Goal: Transaction & Acquisition: Purchase product/service

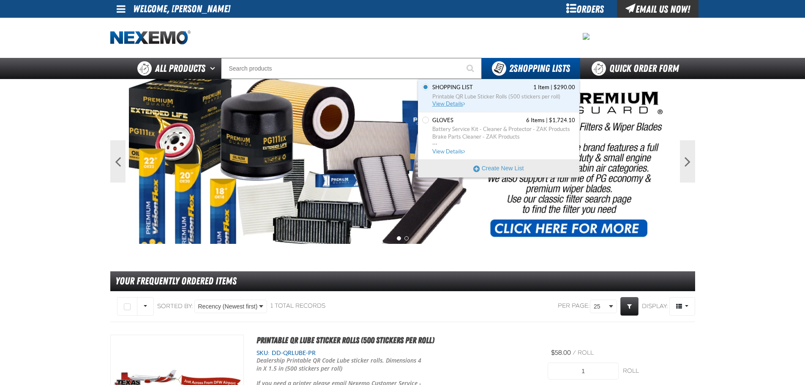
click at [458, 93] on span "Printable QR Lube Sticker Rolls (500 stickers per roll)" at bounding box center [503, 97] width 143 height 8
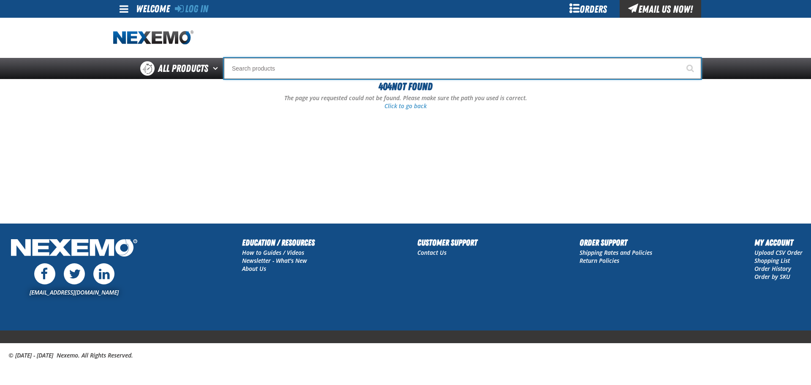
click at [268, 71] on input "Search" at bounding box center [463, 68] width 478 height 21
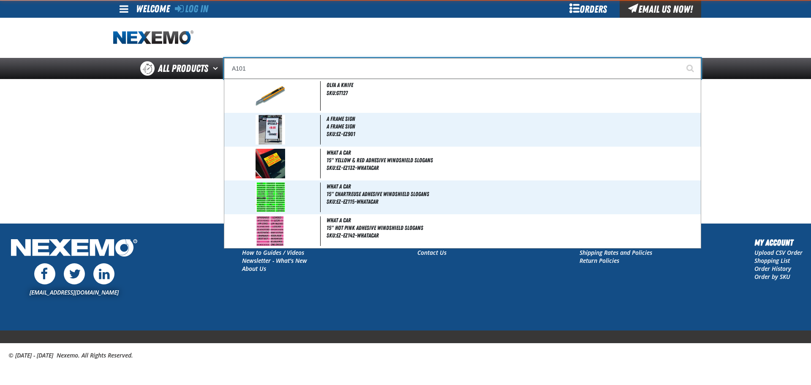
type input "A101"
click at [680, 58] on button "Start Searching" at bounding box center [690, 68] width 21 height 21
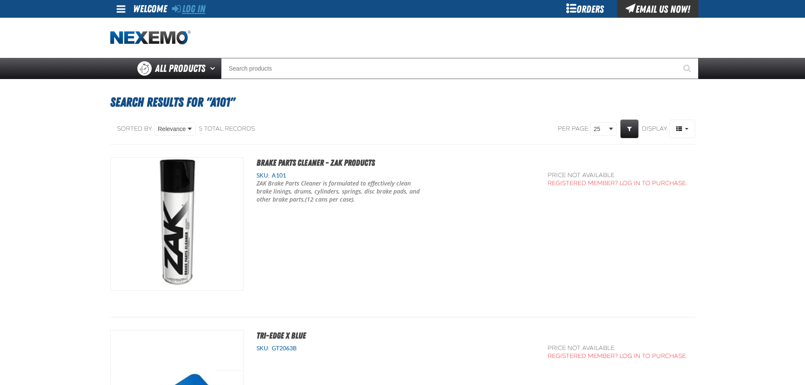
click at [194, 5] on link "Log In" at bounding box center [188, 9] width 33 height 12
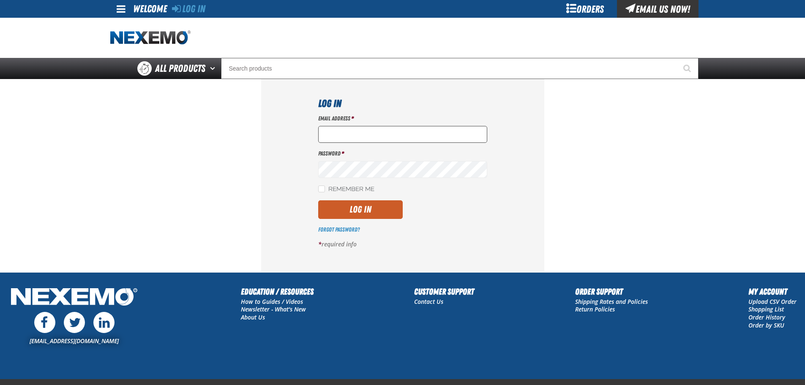
click at [335, 136] on input "Email Address *" at bounding box center [402, 134] width 169 height 17
type input "nfederman@vtaig.com"
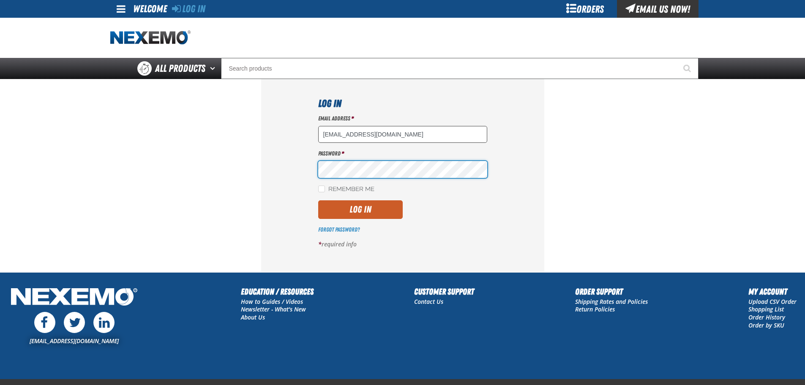
click at [318, 200] on button "Log In" at bounding box center [360, 209] width 85 height 19
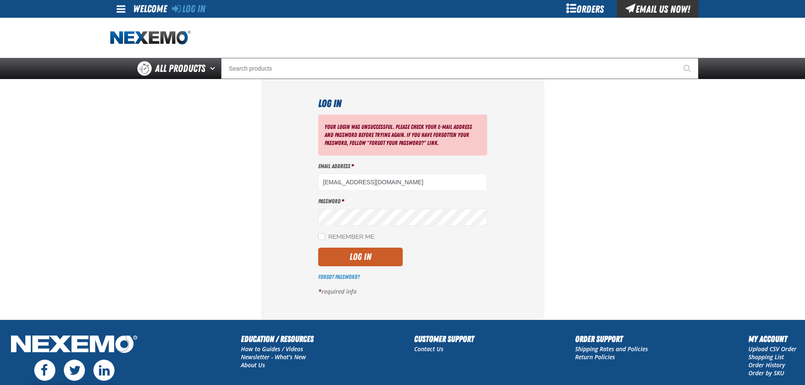
click at [366, 226] on div "Your login was unsuccessful. Please check your e-mail address and password befo…" at bounding box center [402, 209] width 169 height 188
click at [318, 248] on button "Log In" at bounding box center [360, 257] width 85 height 19
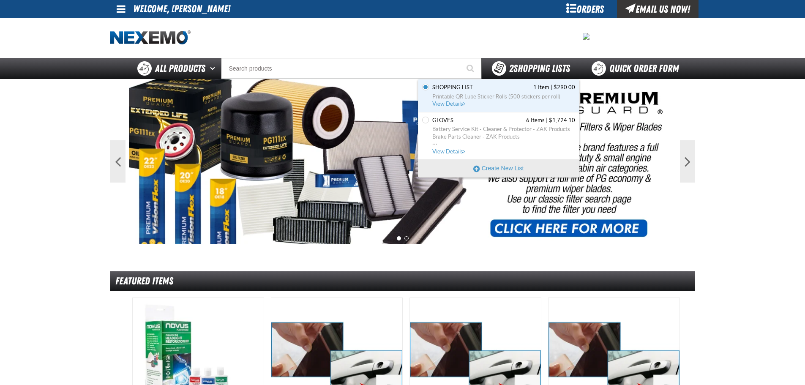
click at [532, 59] on div "2 Shopping Lists" at bounding box center [531, 68] width 98 height 21
click at [472, 93] on span "Printable QR Lube Sticker Rolls (500 stickers per roll)" at bounding box center [503, 97] width 143 height 8
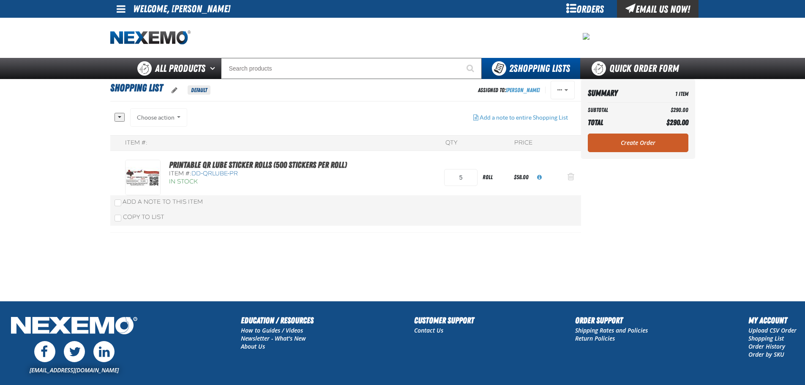
click at [566, 177] on button "Action Remove Printable QR Lube Sticker Rolls (500 stickers per roll) from Shop…" at bounding box center [571, 177] width 20 height 19
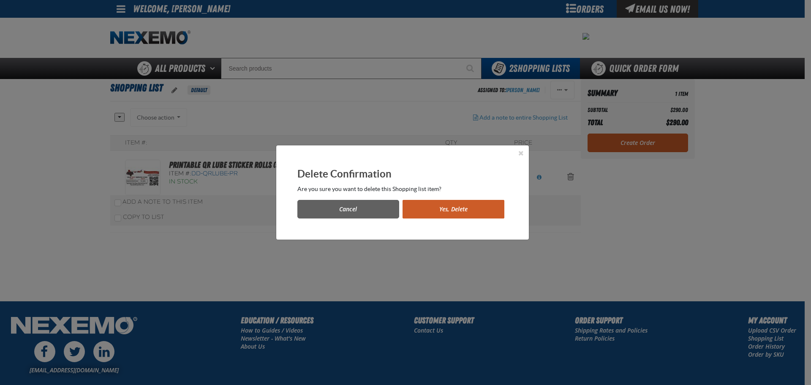
click at [445, 217] on button "Yes, Delete" at bounding box center [454, 209] width 102 height 19
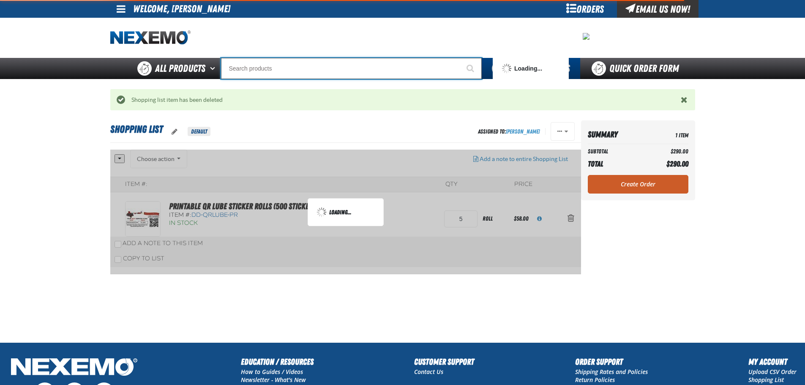
click at [255, 74] on input "Search" at bounding box center [351, 68] width 261 height 21
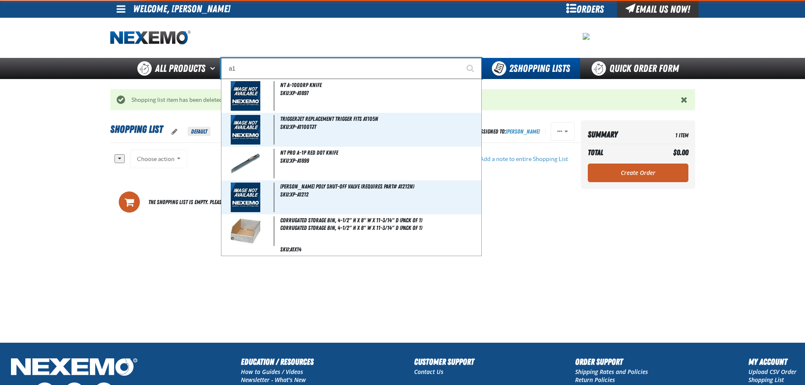
type input "a"
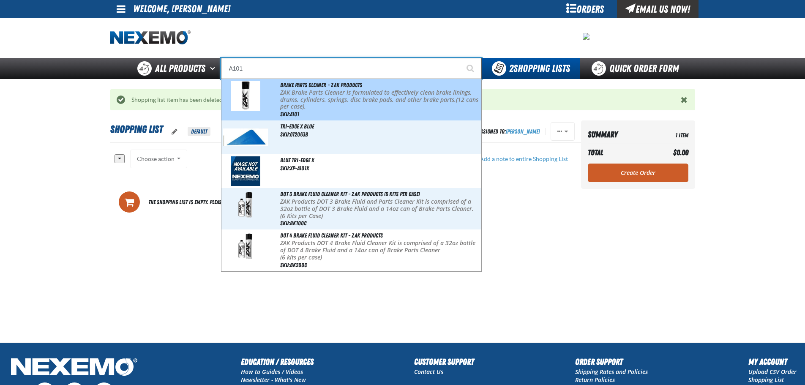
click at [273, 88] on span at bounding box center [248, 96] width 51 height 30
type input "Brake Parts Cleaner - ZAK Products"
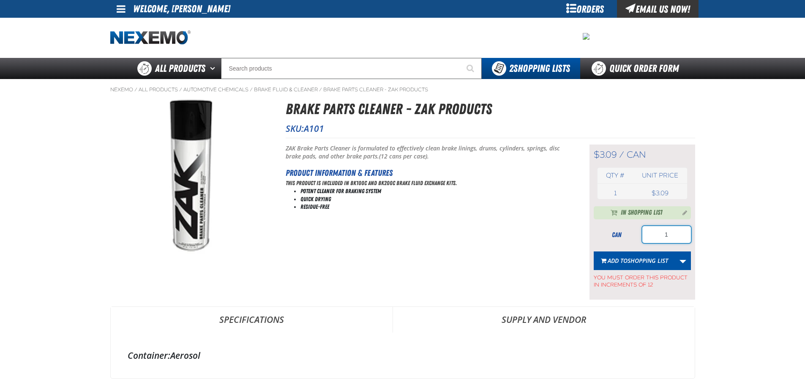
click at [668, 231] on input "1" at bounding box center [666, 234] width 49 height 17
type input "24"
click at [639, 265] on button "Add to Shopping List" at bounding box center [635, 260] width 82 height 19
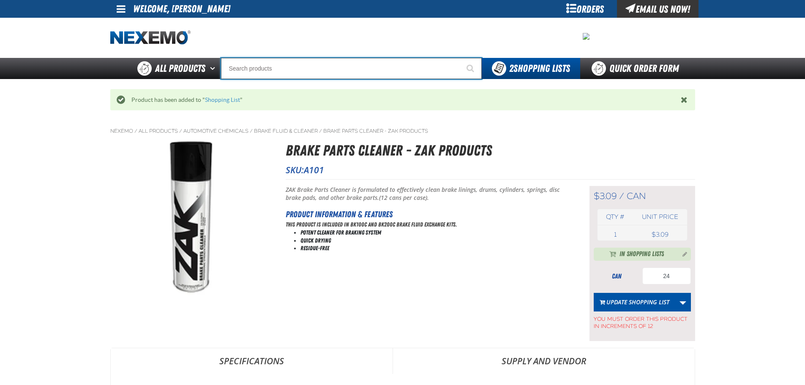
click at [262, 72] on input "Search" at bounding box center [351, 68] width 261 height 21
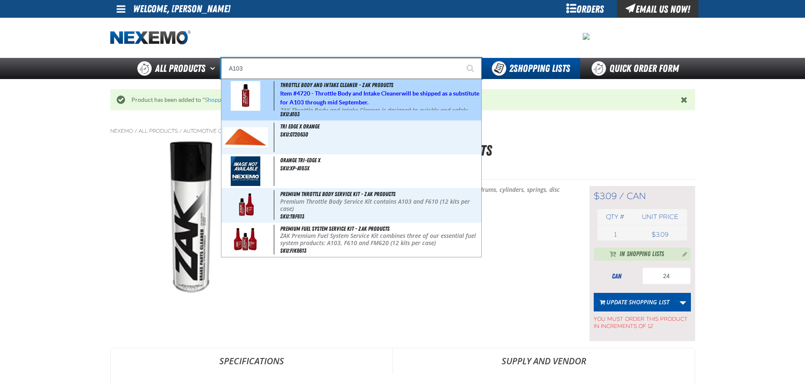
click at [282, 93] on span "Item # 4720 - Throttle Body and Intake Cleaner will be shipped as a substitute …" at bounding box center [379, 98] width 199 height 16
type input "Throttle Body and Intake Cleaner - ZAK Products"
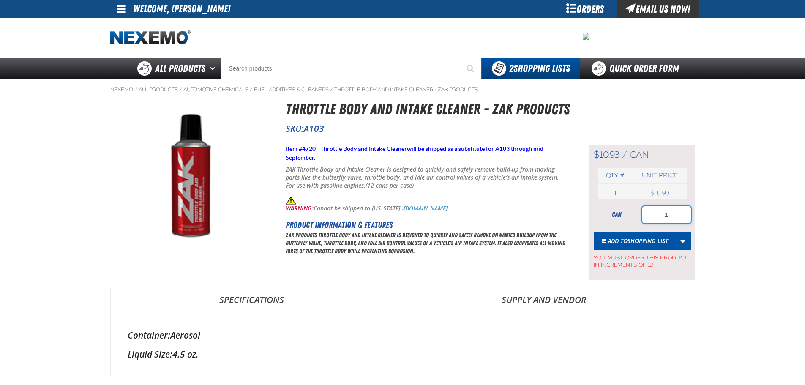
click at [666, 220] on input "1" at bounding box center [666, 214] width 49 height 17
type input "48"
click at [655, 243] on span "Shopping List" at bounding box center [648, 241] width 41 height 8
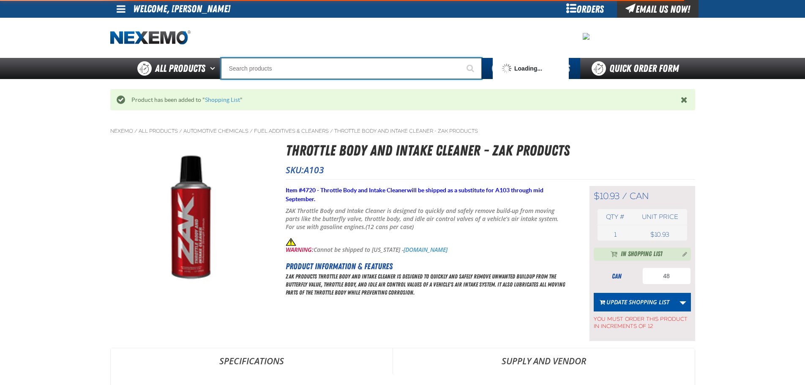
click at [292, 59] on input "Search" at bounding box center [351, 68] width 261 height 21
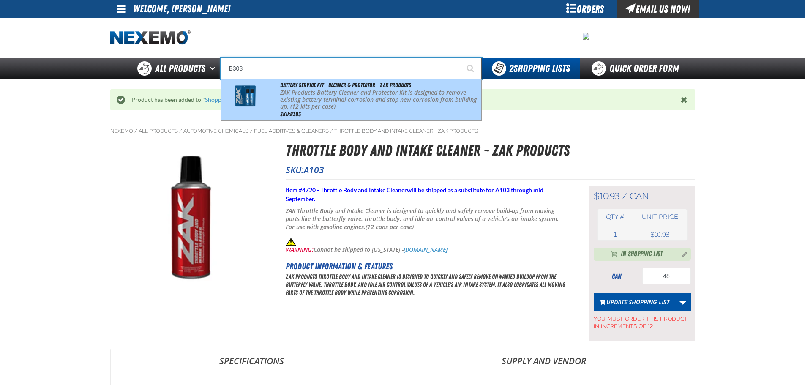
click at [291, 89] on p "ZAK Products Battery Cleaner and Protector Kit is designed to remove existing b…" at bounding box center [379, 99] width 199 height 21
type input "Battery Service Kit - Cleaner & Protector - ZAK Products"
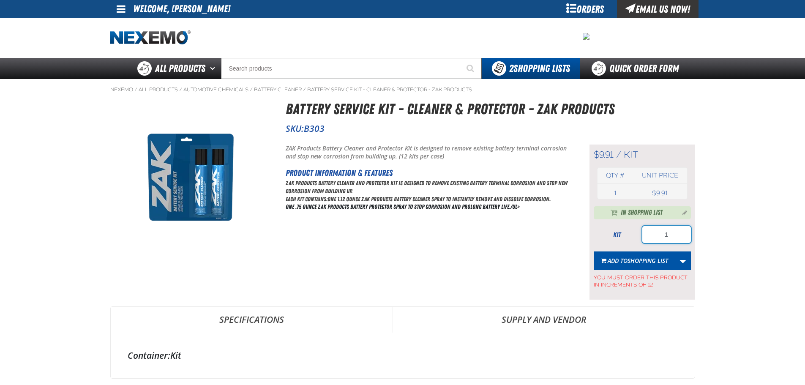
click at [671, 236] on input "1" at bounding box center [666, 234] width 49 height 17
type input "144"
click at [638, 256] on button "Add to Shopping List" at bounding box center [635, 260] width 82 height 19
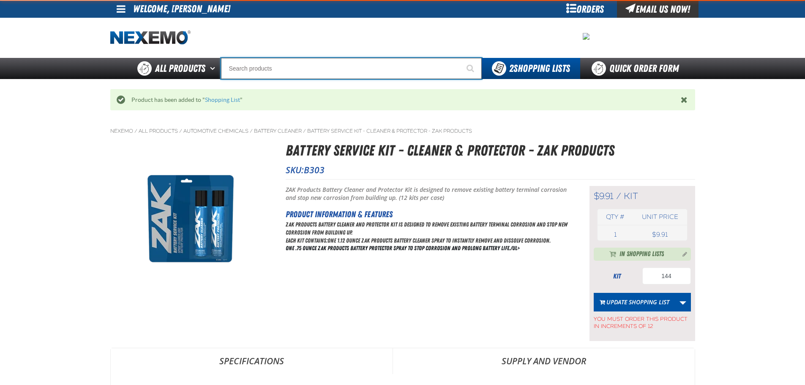
click at [268, 71] on input "Search" at bounding box center [351, 68] width 261 height 21
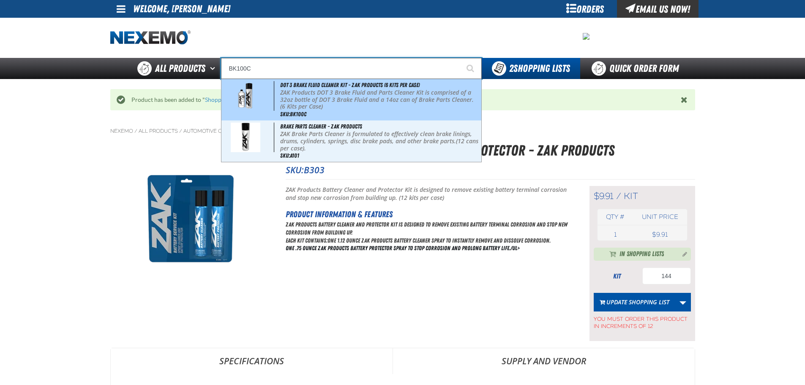
click at [273, 102] on span at bounding box center [248, 96] width 51 height 30
type input "DOT 3 Brake Fluid Cleaner Kit - ZAK Products (6 Kits per Case)"
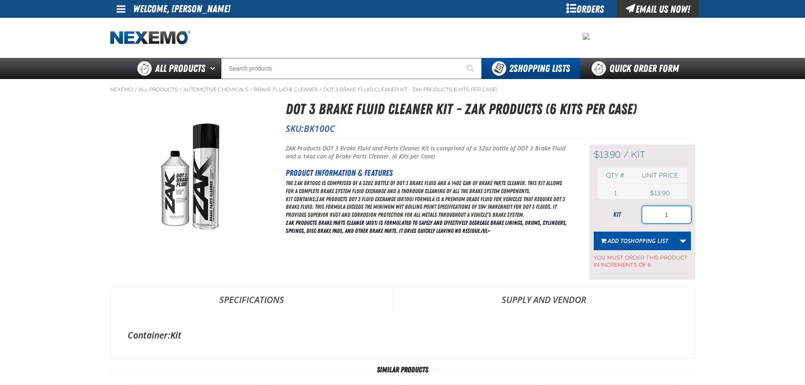
click at [682, 214] on input "1" at bounding box center [666, 214] width 49 height 17
type input "6"
click at [650, 238] on span "Shopping List" at bounding box center [648, 241] width 41 height 8
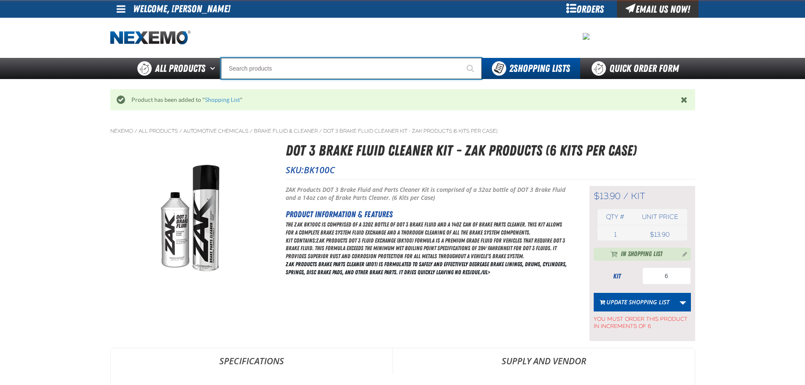
click at [278, 65] on input "Search" at bounding box center [351, 68] width 261 height 21
type input "C"
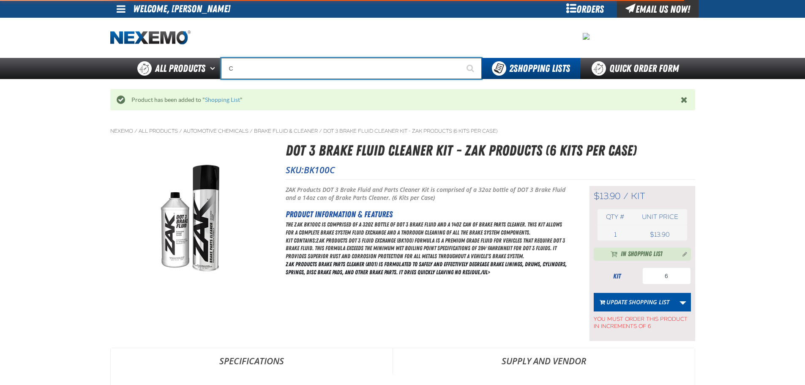
type input "C Alkaline Battery 1.5 Volt (12 per pack)"
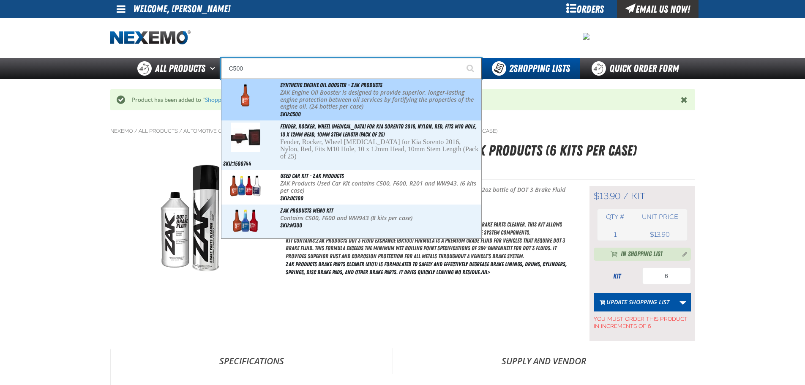
click at [275, 82] on div "Synthetic Engine Oil Booster - ZAK Products ZAK Engine Oil Booster is designed …" at bounding box center [351, 99] width 260 height 41
type input "Synthetic Engine Oil Booster - ZAK Products"
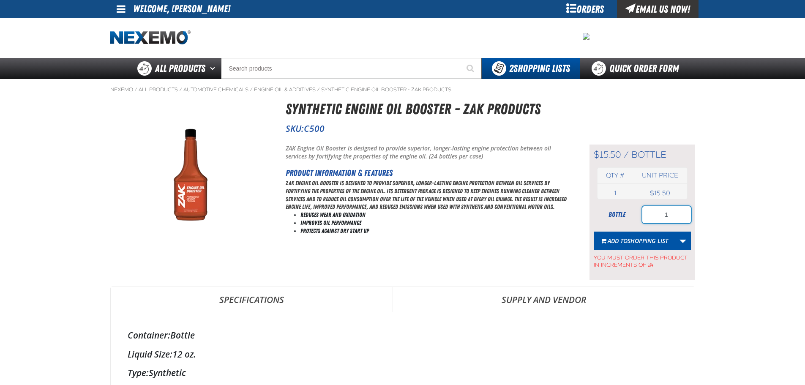
click at [671, 211] on input "1" at bounding box center [666, 214] width 49 height 17
type input "72"
click at [639, 239] on span "Shopping List" at bounding box center [648, 241] width 41 height 8
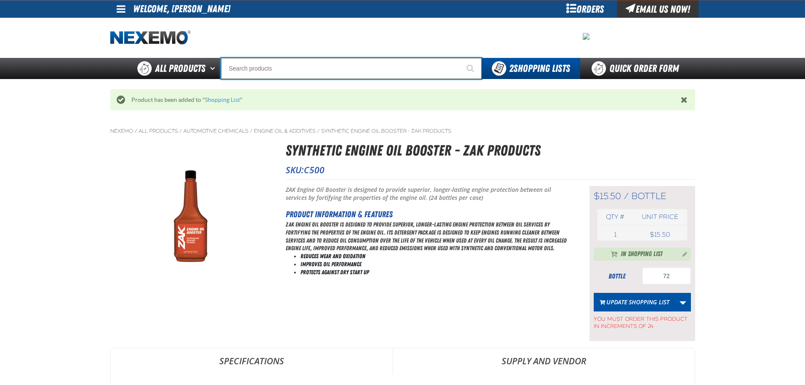
click at [264, 72] on input "Search" at bounding box center [351, 68] width 261 height 21
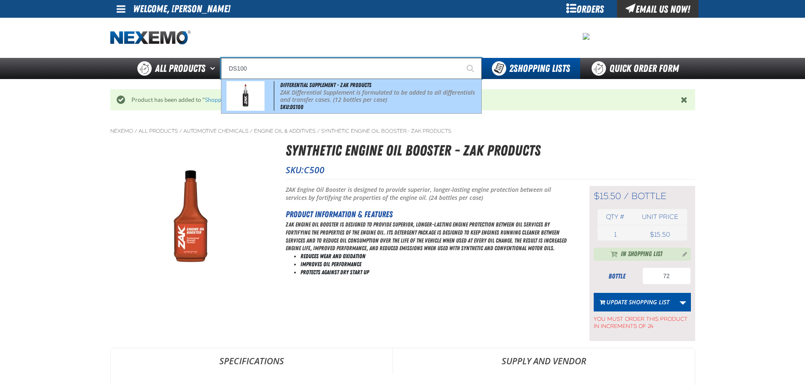
click at [305, 85] on span "Differential Supplement - ZAK Products" at bounding box center [325, 85] width 91 height 7
type input "Differential Supplement - ZAK Products"
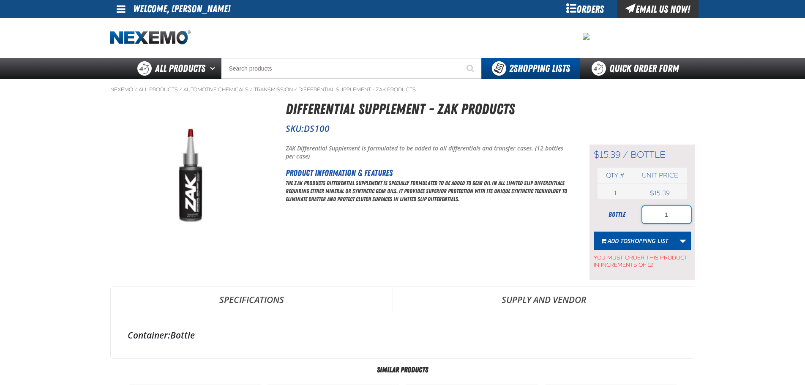
click at [685, 216] on input "1" at bounding box center [666, 214] width 49 height 17
type input "12"
click at [630, 242] on span "Shopping List" at bounding box center [648, 241] width 41 height 8
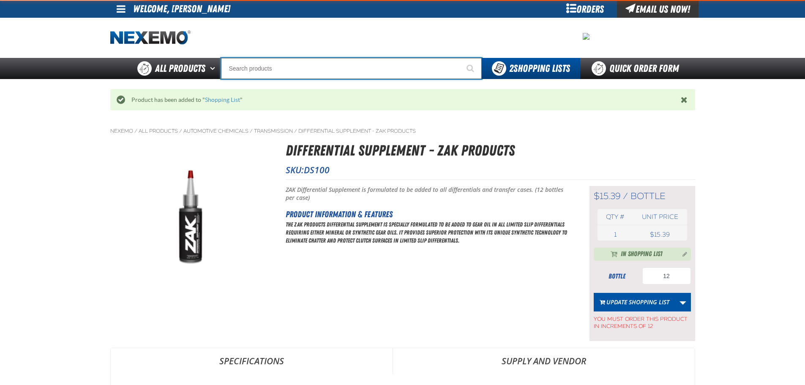
click at [273, 69] on input "Search" at bounding box center [351, 68] width 261 height 21
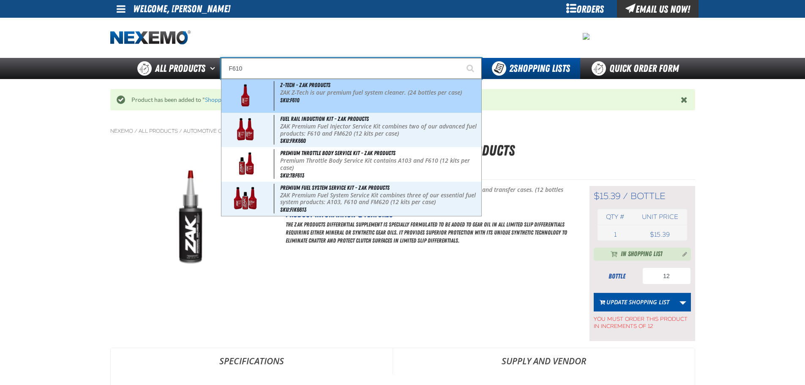
click at [326, 97] on div "Z-Tech - ZAK Products ZAK Z-Tech is our premium fuel system cleaner. (24 bottle…" at bounding box center [351, 96] width 260 height 34
type input "Z-Tech - ZAK Products"
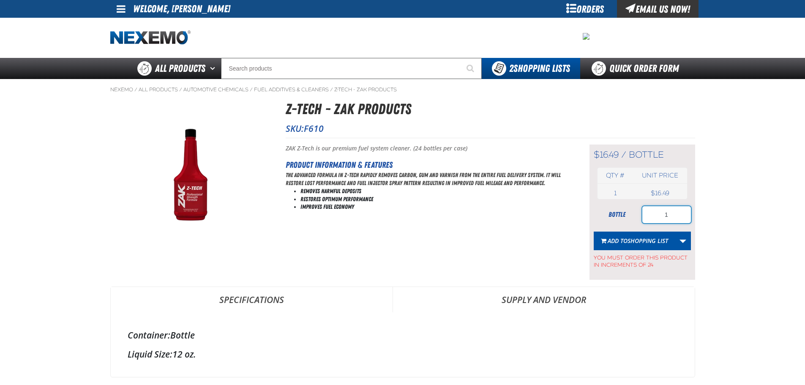
click at [680, 212] on input "1" at bounding box center [666, 214] width 49 height 17
type input "72"
click at [633, 248] on button "Add to Shopping List" at bounding box center [635, 241] width 82 height 19
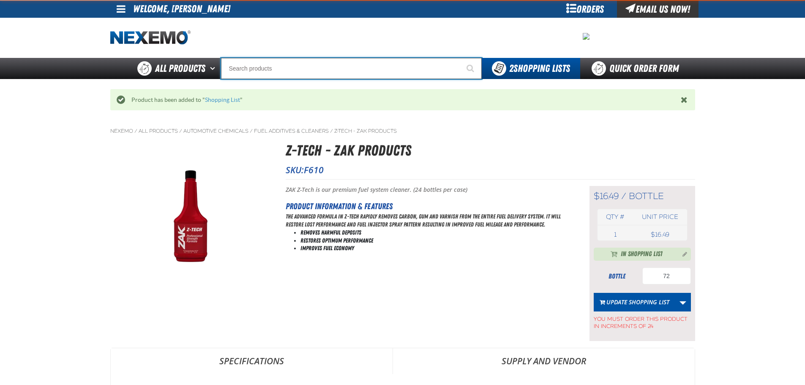
click at [276, 69] on input "Search" at bounding box center [351, 68] width 261 height 21
type input "FR"
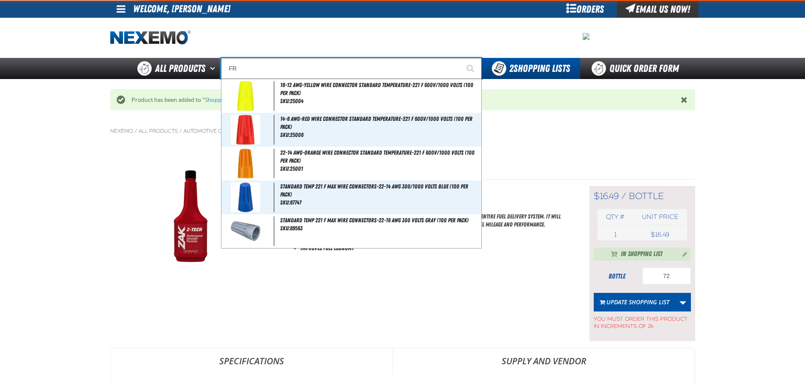
type input "FROM"
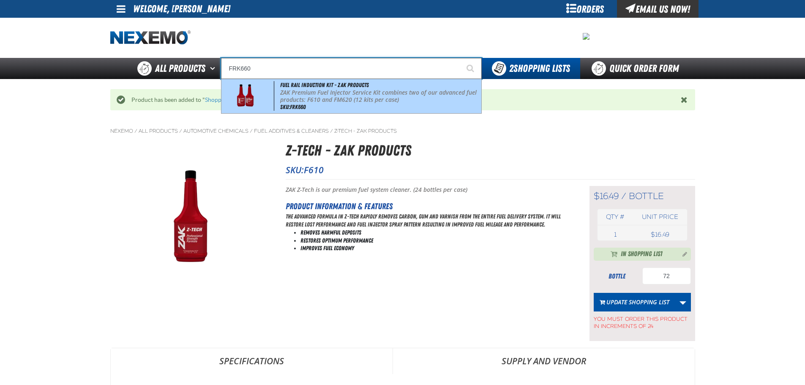
click at [308, 86] on span "Fuel Rail Induction Kit - ZAK Products" at bounding box center [324, 85] width 89 height 7
type input "Fuel Rail Induction Kit - ZAK Products"
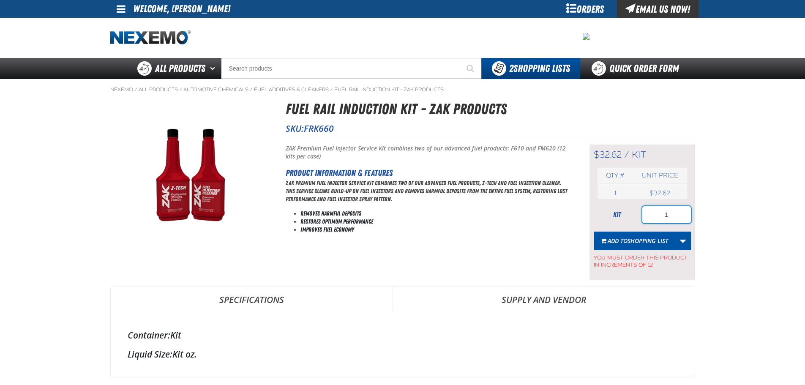
click at [674, 217] on input "1" at bounding box center [666, 214] width 49 height 17
type input "12"
click at [645, 239] on span "Shopping List" at bounding box center [648, 241] width 41 height 8
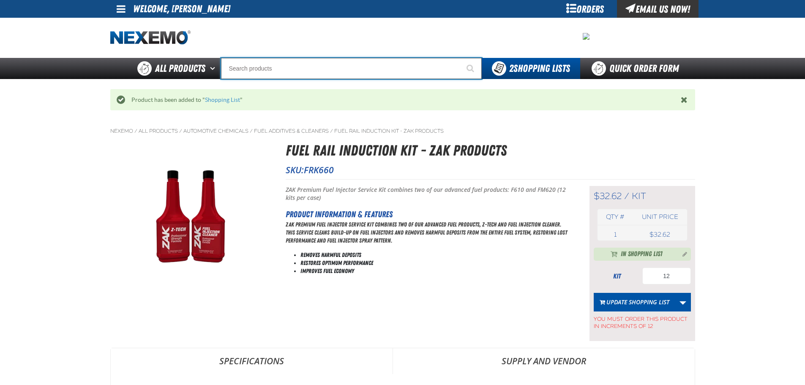
click at [259, 74] on input "Search" at bounding box center [351, 68] width 261 height 21
type input "R"
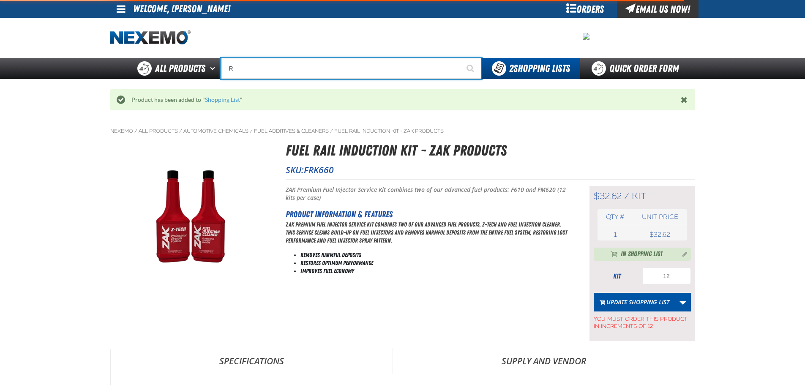
type input "ROADSIDE R"
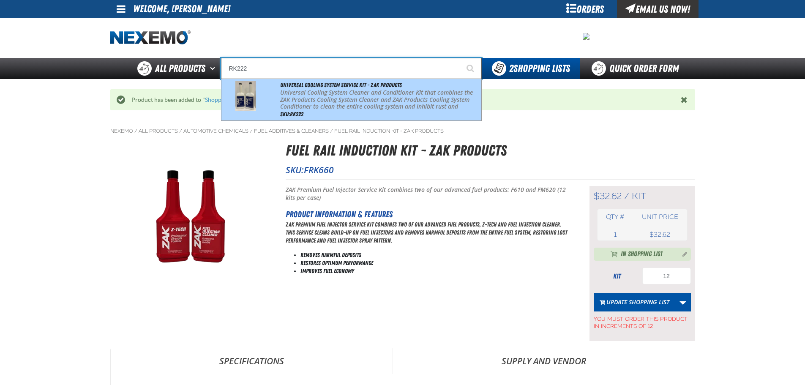
click at [336, 93] on p "Universal Cooling System Cleaner and Conditioner Kit that combines the ZAK Prod…" at bounding box center [379, 103] width 199 height 28
type input "Universal Cooling System Service Kit - ZAK Products"
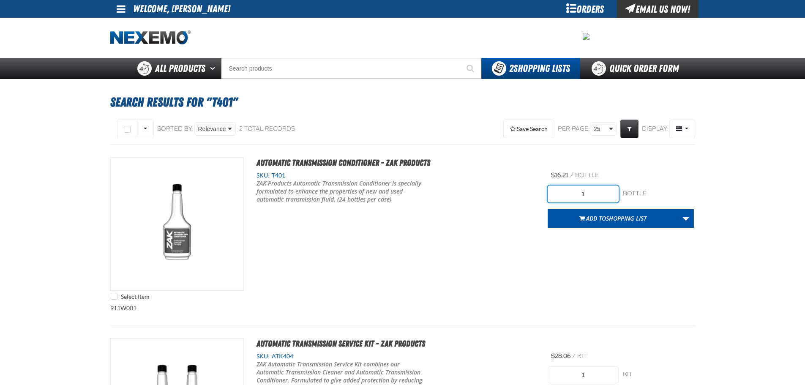
click at [594, 190] on input "1" at bounding box center [583, 194] width 71 height 17
type input "1"
type input "24"
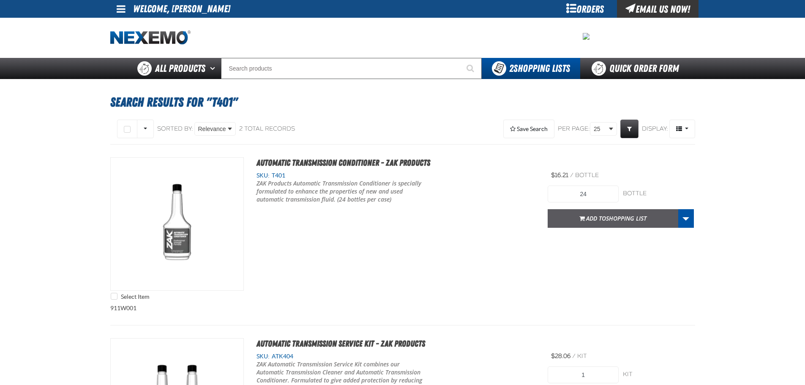
click at [596, 225] on button "Add to Shopping List" at bounding box center [613, 218] width 131 height 19
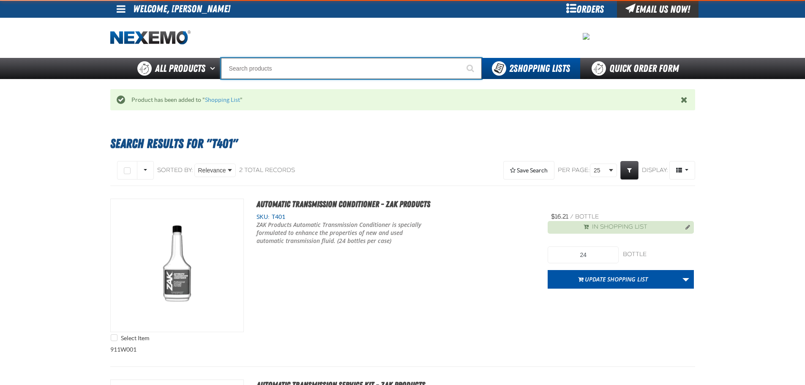
click at [299, 71] on input "Search" at bounding box center [351, 68] width 261 height 21
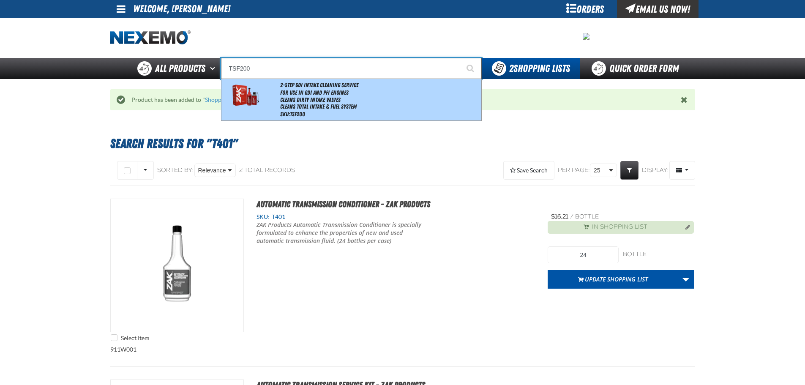
drag, startPoint x: 286, startPoint y: 91, endPoint x: 281, endPoint y: 92, distance: 4.8
click at [281, 92] on li "For Use in GDI and PFI Engines" at bounding box center [379, 92] width 199 height 7
type input "2-Step GDI Intake Cleaning Service"
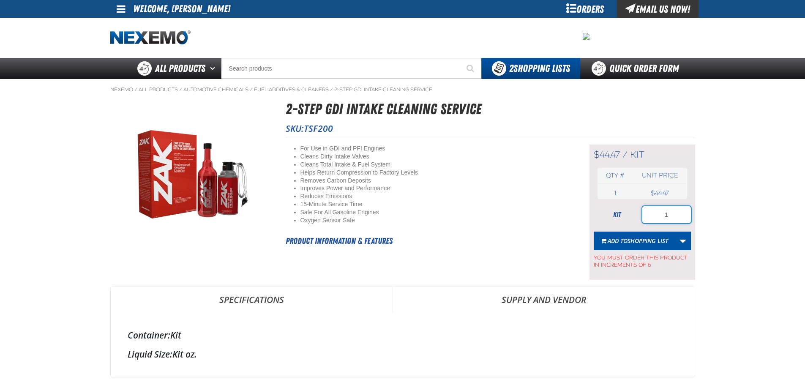
click at [685, 208] on input "1" at bounding box center [666, 214] width 49 height 17
type input "12"
click at [641, 248] on button "Add to Shopping List" at bounding box center [635, 241] width 82 height 19
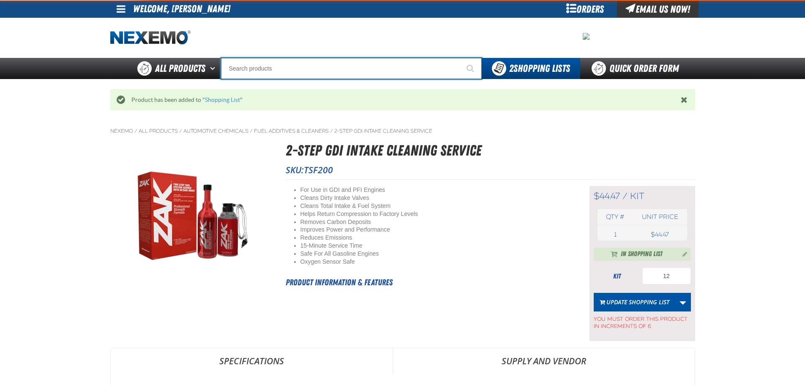
click at [315, 71] on input "Search" at bounding box center [351, 68] width 261 height 21
type input "UC"
type input "UC RED"
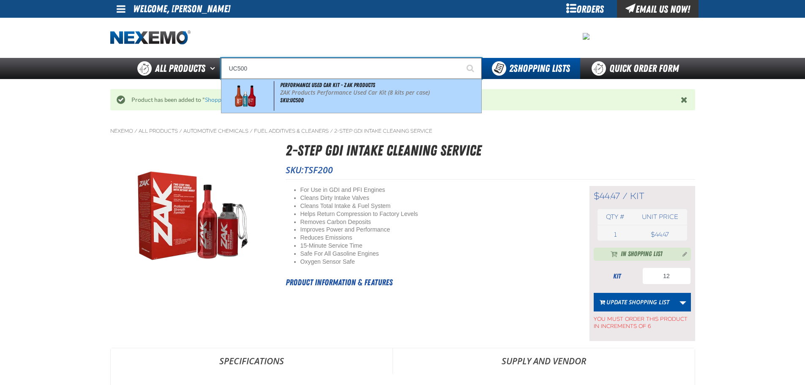
click at [289, 93] on p "ZAK Products Performance Used Car Kit (8 kits per case)" at bounding box center [379, 92] width 199 height 7
type input "Performance Used Car Kit - ZAK Products"
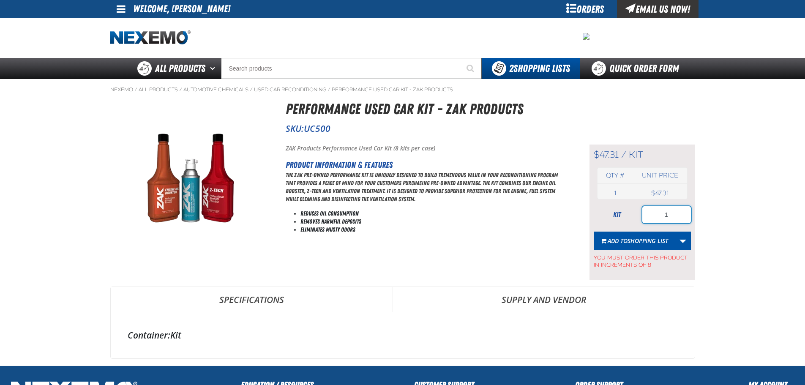
click at [671, 209] on input "1" at bounding box center [666, 214] width 49 height 17
type input "40"
click at [668, 237] on span "Shopping List" at bounding box center [648, 241] width 41 height 8
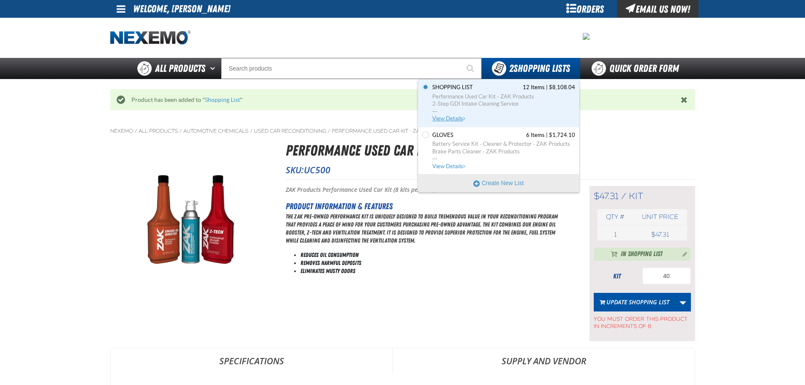
click at [467, 97] on span "Performance Used Car Kit - ZAK Products" at bounding box center [503, 97] width 143 height 8
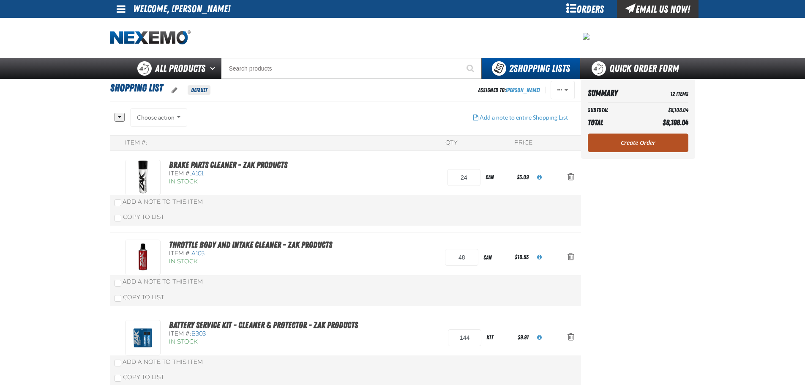
click at [644, 139] on link "Create Order" at bounding box center [638, 143] width 101 height 19
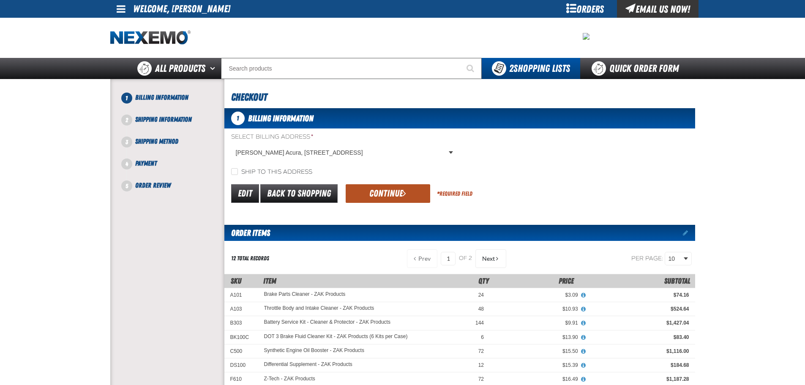
click at [388, 191] on button "Continue" at bounding box center [388, 193] width 85 height 19
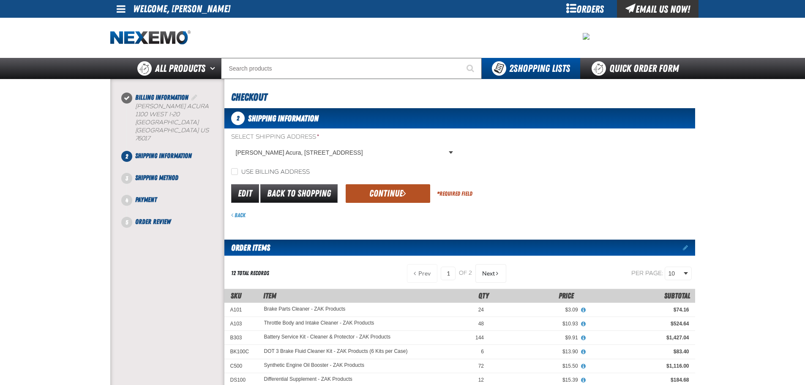
click at [376, 194] on button "Continue" at bounding box center [388, 193] width 85 height 19
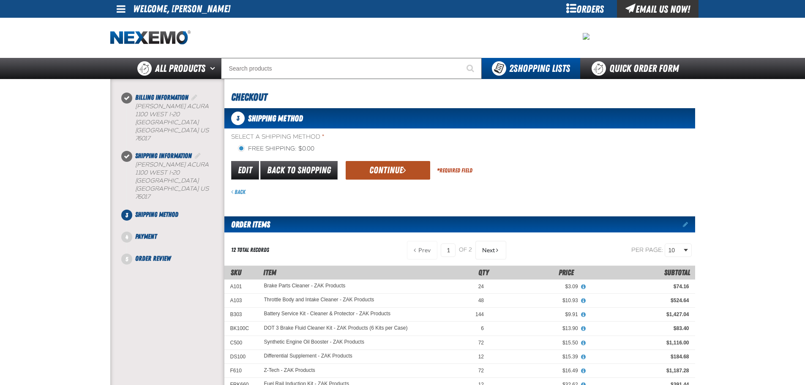
click at [379, 171] on button "Continue" at bounding box center [388, 170] width 85 height 19
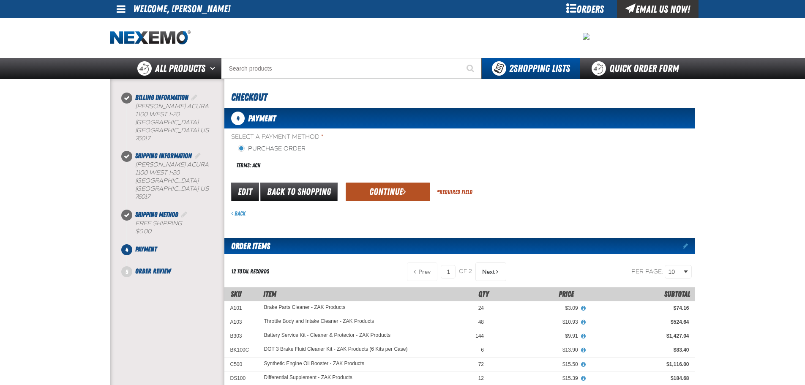
click at [368, 186] on button "Continue" at bounding box center [388, 192] width 85 height 19
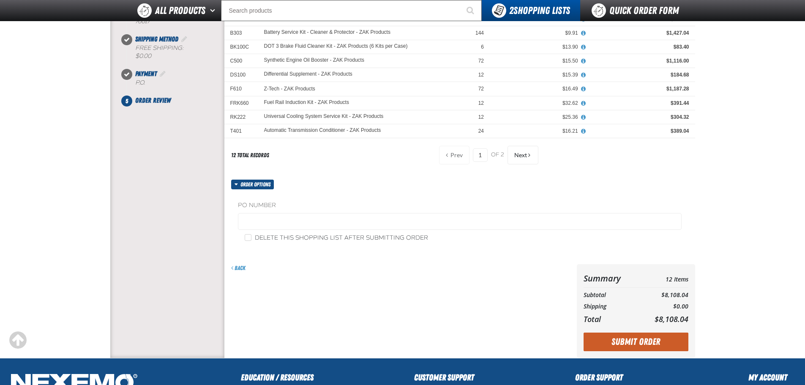
scroll to position [225, 0]
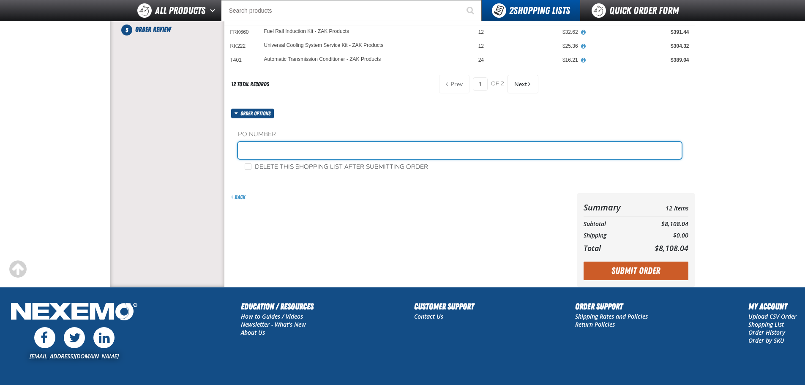
click at [256, 148] on input "text" at bounding box center [460, 150] width 444 height 17
type input "197272"
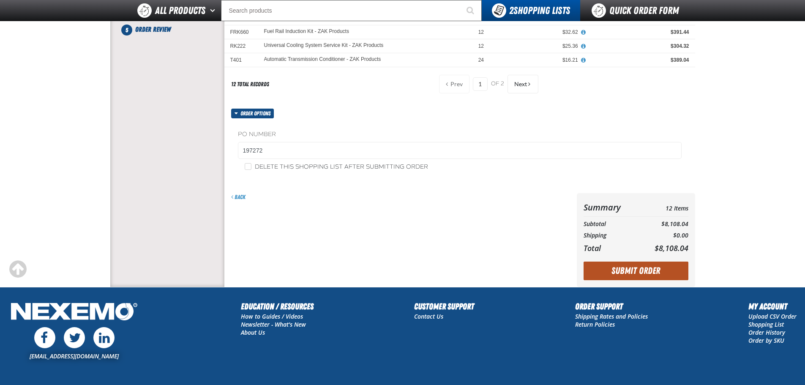
click at [653, 269] on button "Submit Order" at bounding box center [636, 271] width 105 height 19
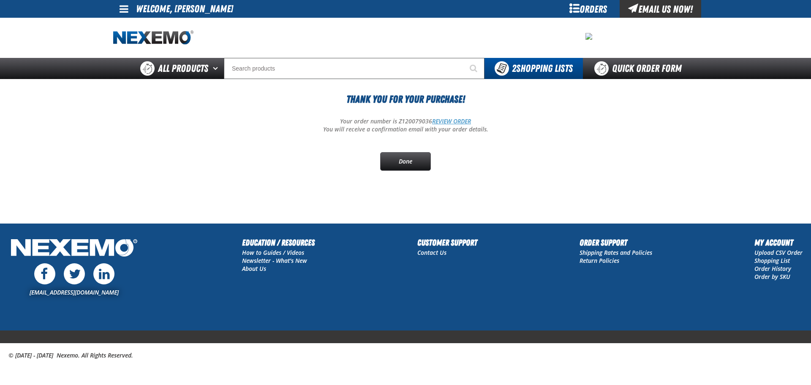
click at [440, 121] on link "REVIEW ORDER" at bounding box center [451, 121] width 39 height 8
